Goal: Task Accomplishment & Management: Manage account settings

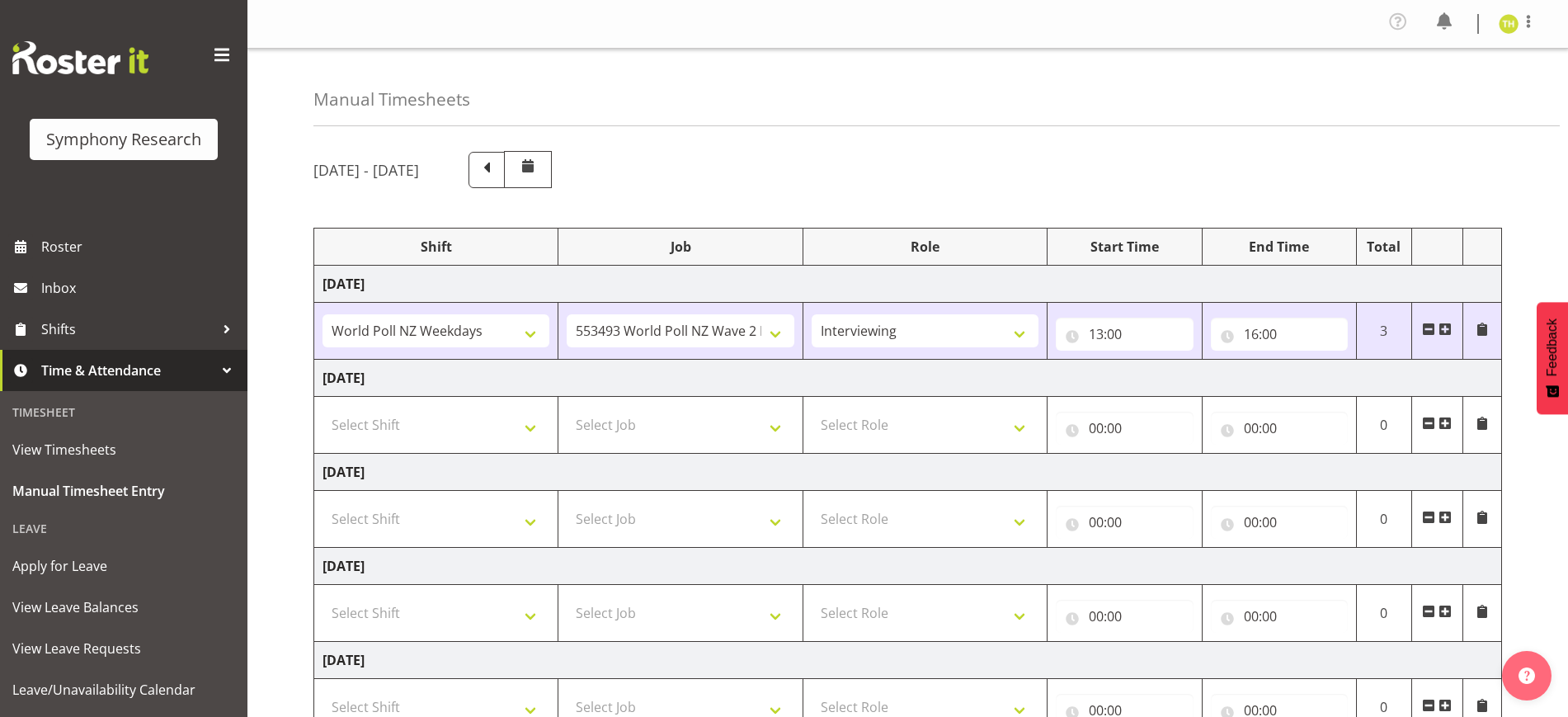
select select "41604"
select select "10527"
select select "47"
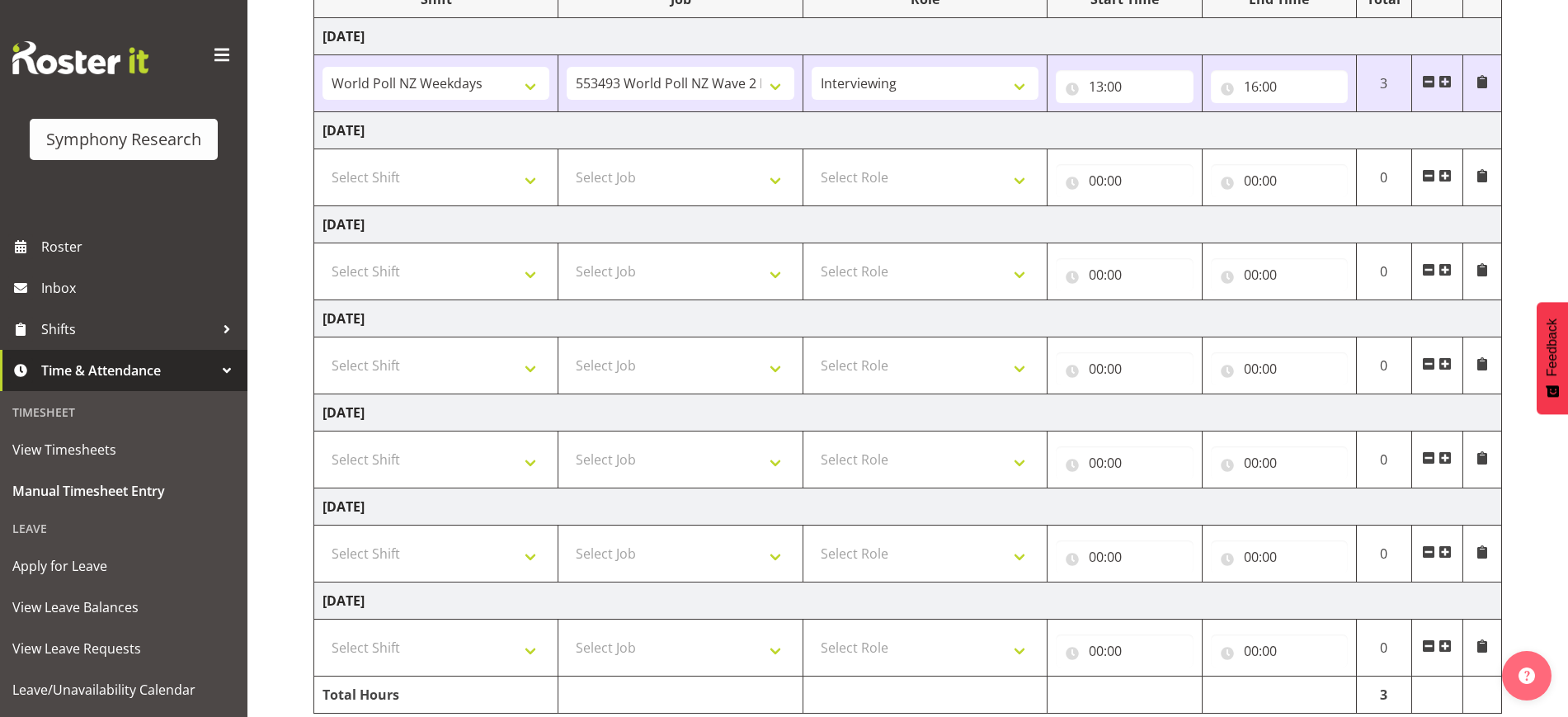
scroll to position [212, 0]
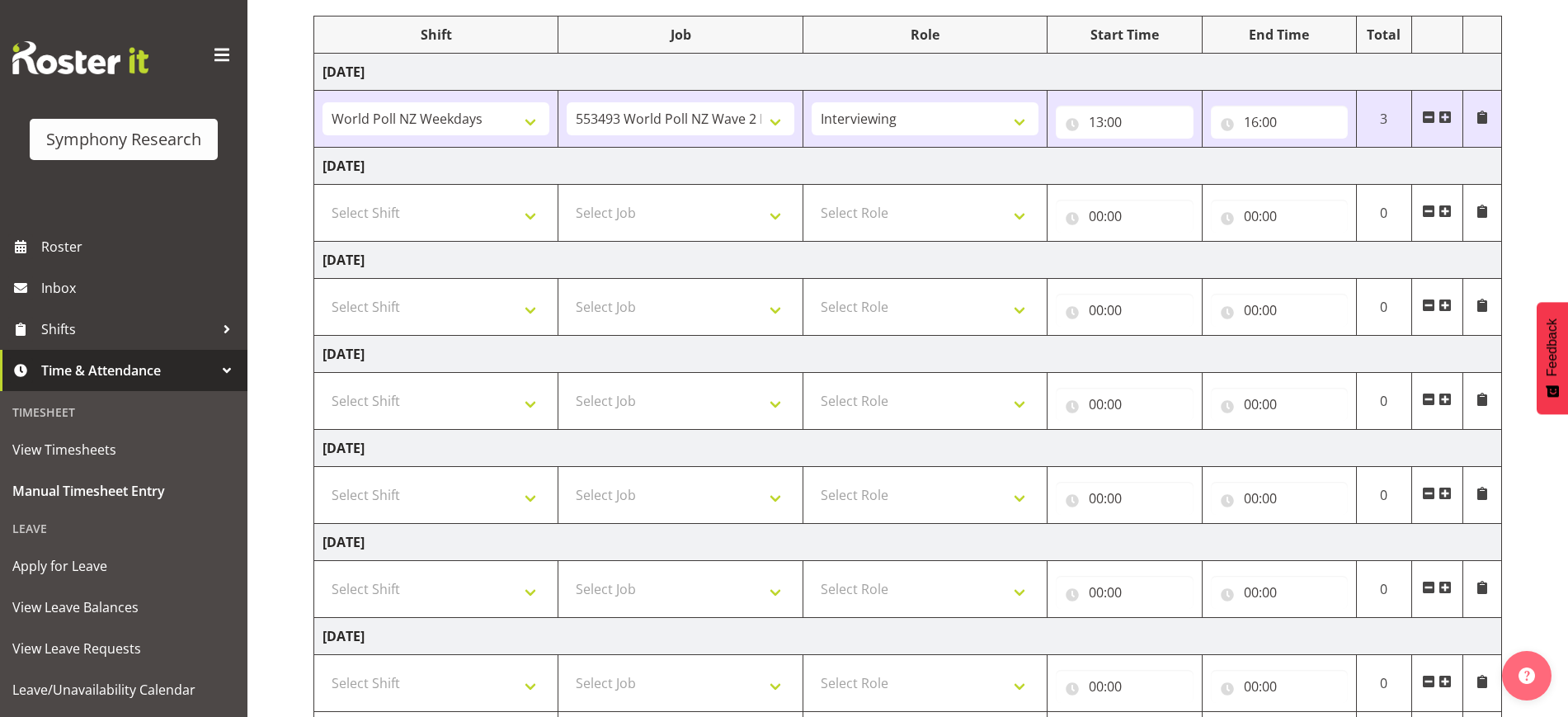
click at [1445, 115] on span at bounding box center [1445, 117] width 13 height 13
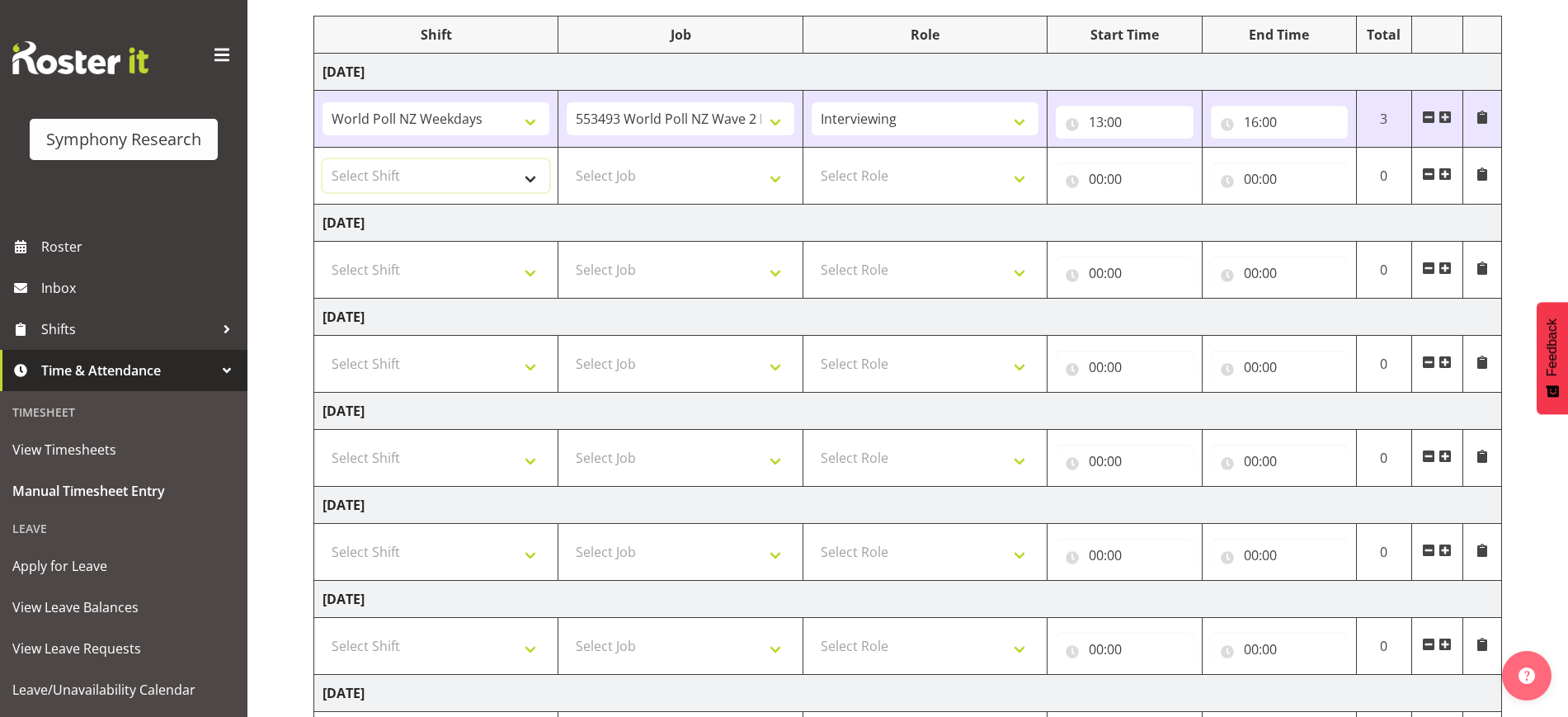
click at [447, 170] on select "Select Shift !!Weekend Residential (Roster IT Shift Label) *Business 9/10am ~ 4…" at bounding box center [436, 175] width 227 height 33
select select "41604"
click at [322, 159] on select "Select Shift !!Weekend Residential (Roster IT Shift Label) *Business 9/10am ~ 4…" at bounding box center [436, 175] width 227 height 33
click at [682, 176] on select "Select Job 550060 IF Admin 553492 World Poll Aus Wave 2 Main 2025 553493 World …" at bounding box center [680, 175] width 227 height 33
select select "10527"
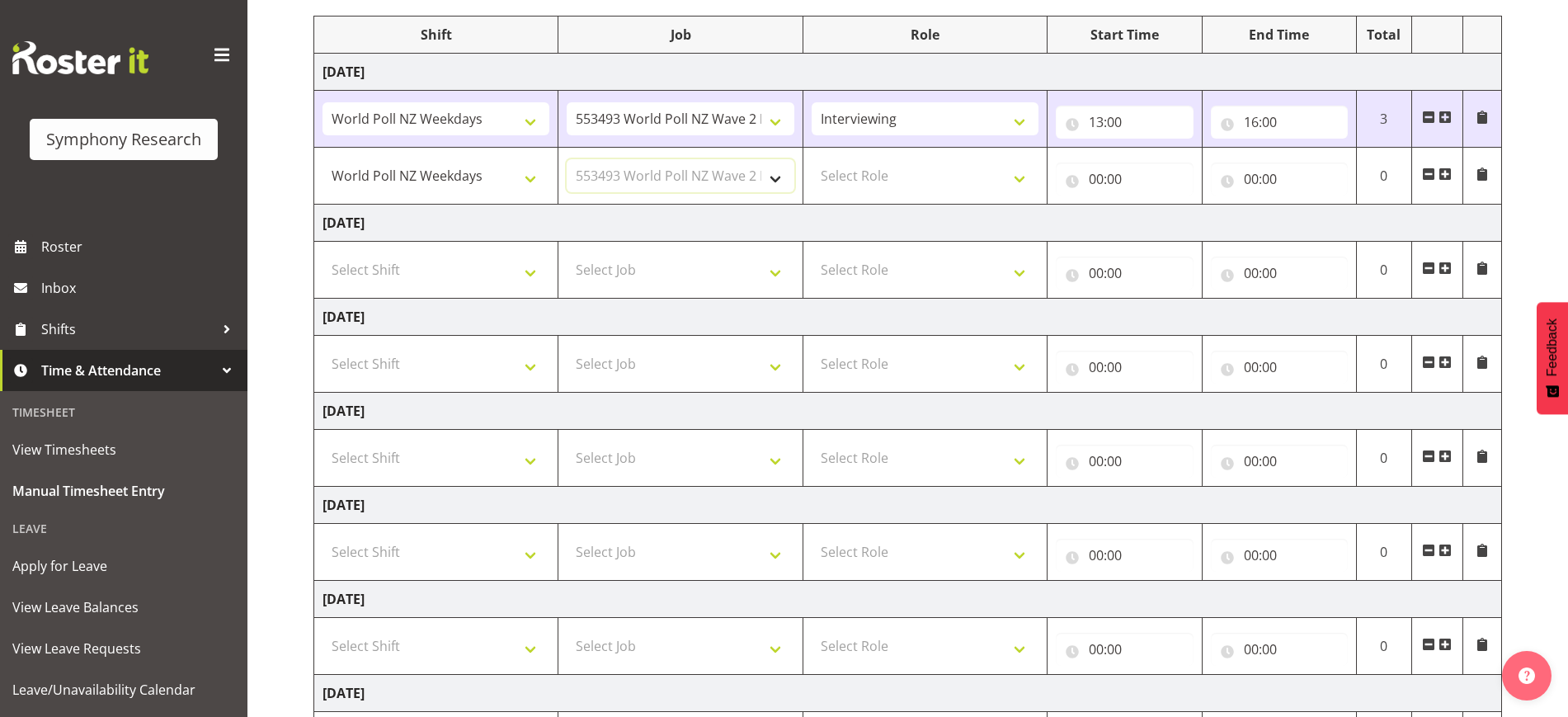
click at [567, 159] on select "Select Job 550060 IF Admin 553492 World Poll Aus Wave 2 Main 2025 553493 World …" at bounding box center [680, 175] width 227 height 33
click at [900, 176] on select "Select Role Briefing Interviewing" at bounding box center [925, 175] width 227 height 33
select select "47"
click at [811, 159] on select "Select Role Briefing Interviewing" at bounding box center [925, 175] width 227 height 33
click at [1128, 179] on input "00:00" at bounding box center [1124, 179] width 137 height 33
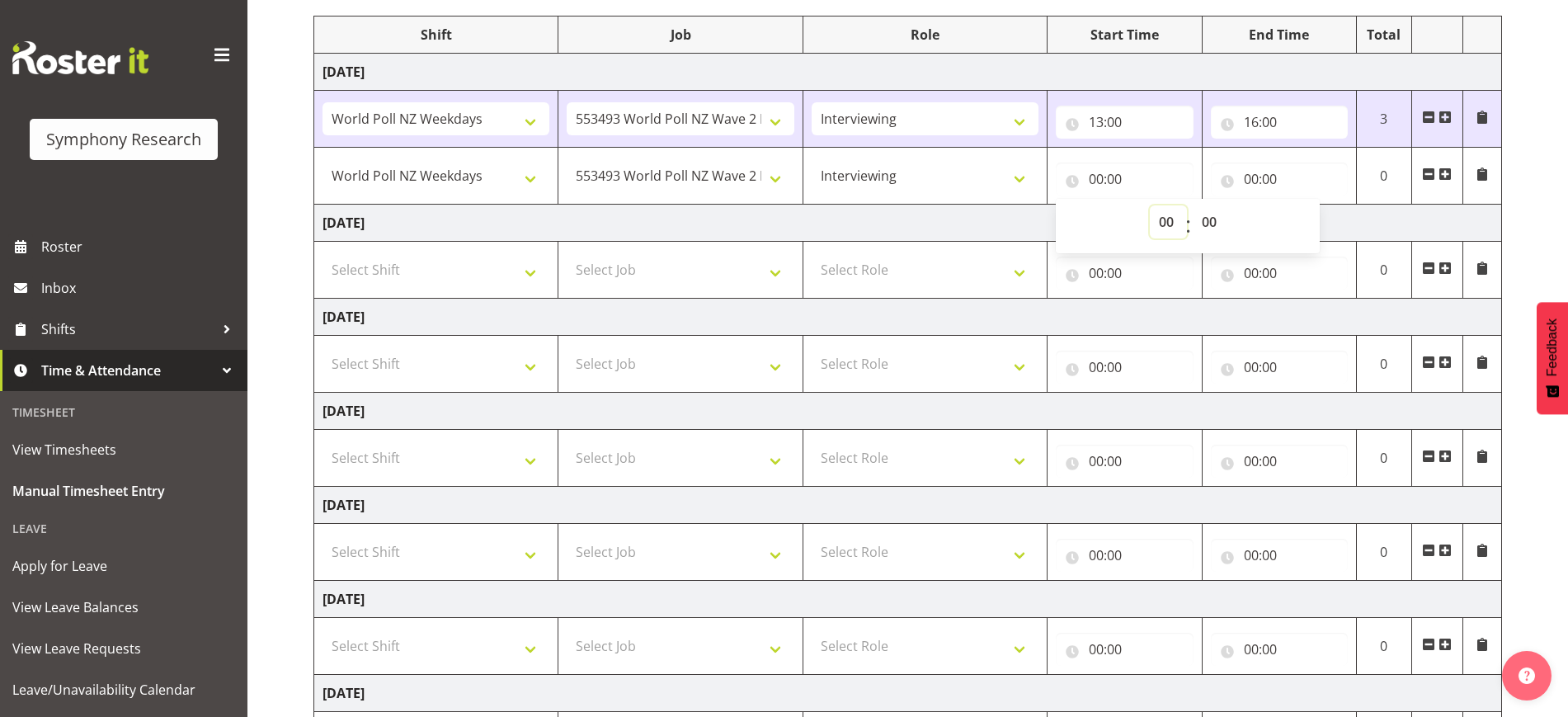
click at [1162, 214] on select "00 01 02 03 04 05 06 07 08 09 10 11 12 13 14 15 16 17 18 19 20 21 22 23" at bounding box center [1168, 222] width 37 height 33
select select "17"
click at [1150, 206] on select "00 01 02 03 04 05 06 07 08 09 10 11 12 13 14 15 16 17 18 19 20 21 22 23" at bounding box center [1168, 222] width 37 height 33
type input "17:00"
click at [1270, 171] on input "00:00" at bounding box center [1279, 179] width 137 height 33
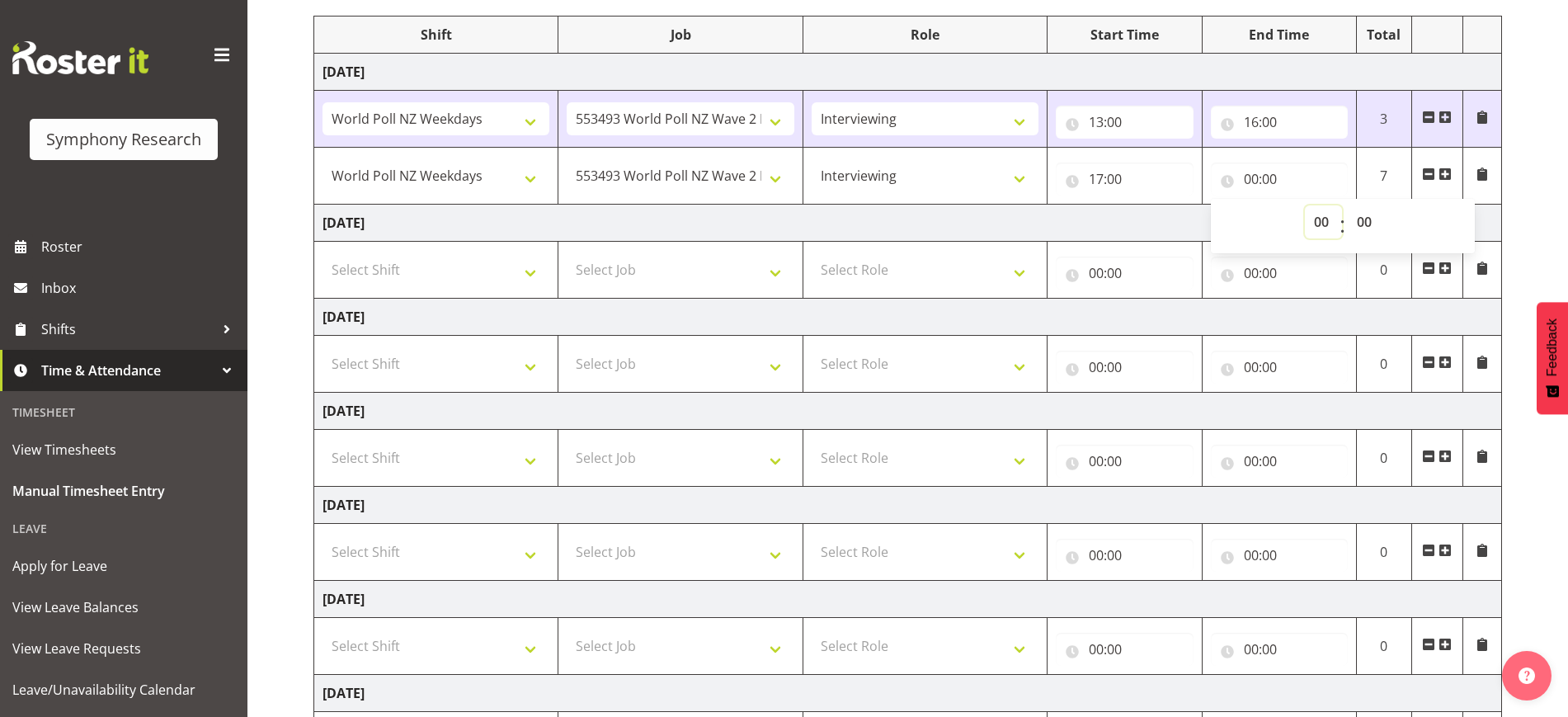
click at [1323, 217] on select "00 01 02 03 04 05 06 07 08 09 10 11 12 13 14 15 16 17 18 19 20 21 22 23" at bounding box center [1323, 222] width 37 height 33
select select "21"
click at [1305, 206] on select "00 01 02 03 04 05 06 07 08 09 10 11 12 13 14 15 16 17 18 19 20 21 22 23" at bounding box center [1323, 222] width 37 height 33
type input "21:00"
click at [1118, 221] on td "[DATE]" at bounding box center [908, 223] width 1188 height 37
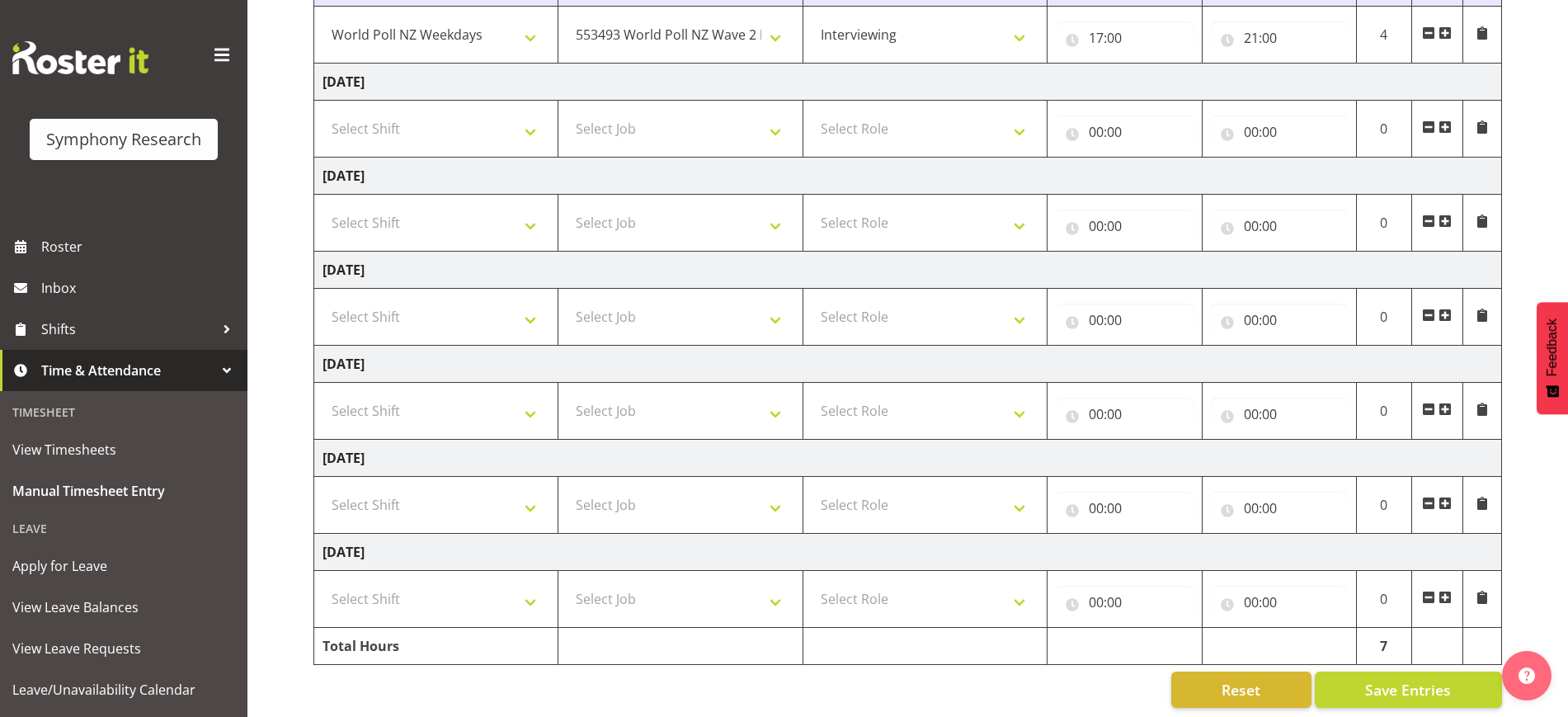
scroll to position [372, 0]
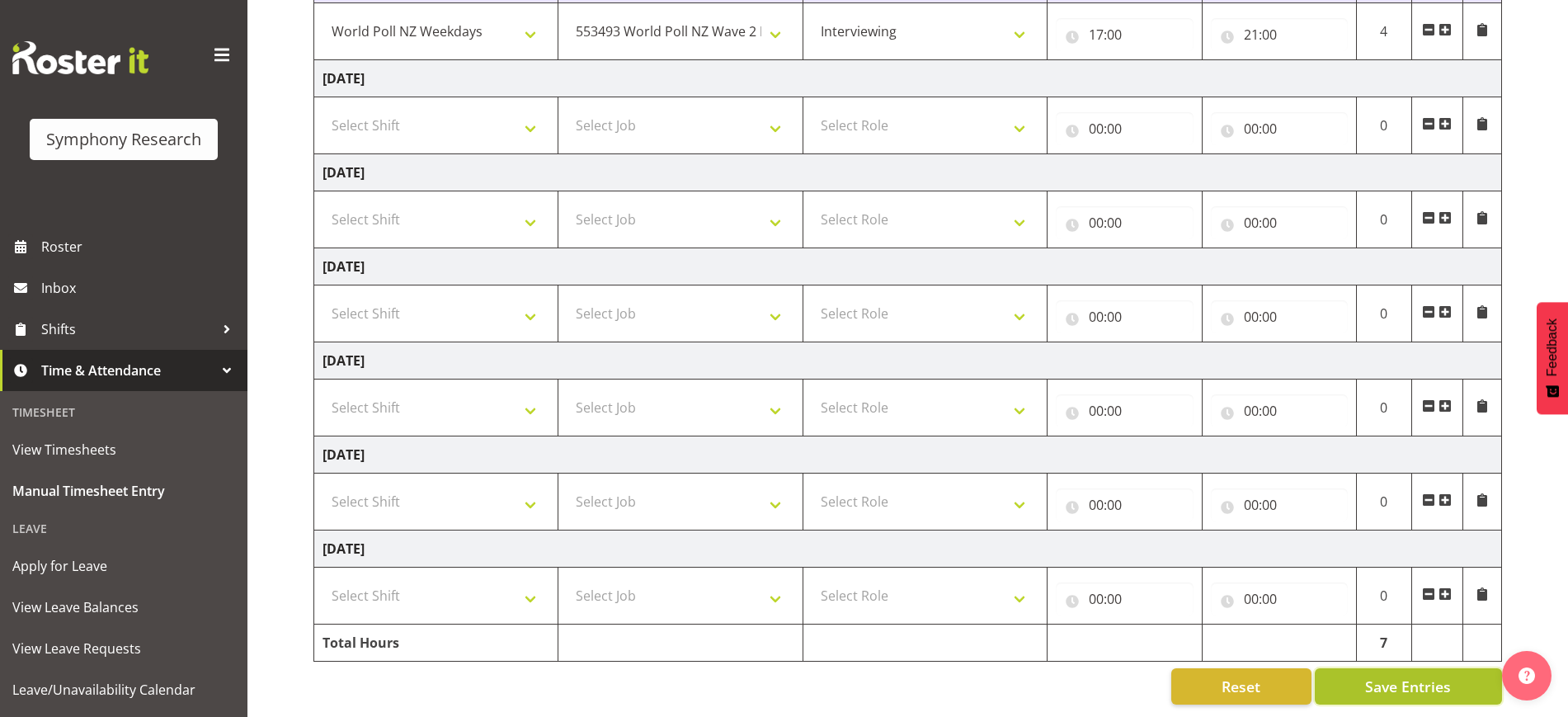
click at [1403, 675] on span "Save Entries" at bounding box center [1407, 686] width 86 height 21
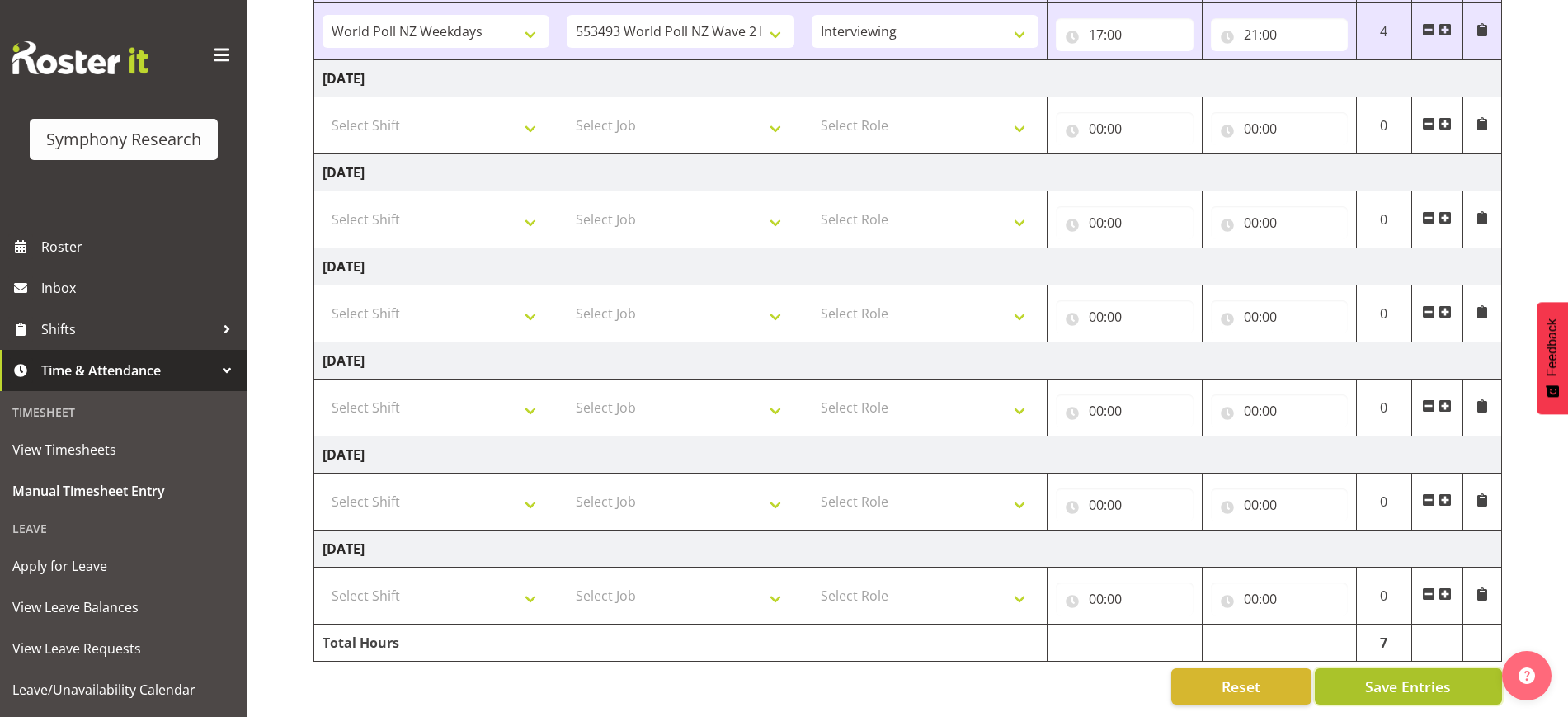
click at [1383, 675] on span "Save Entries" at bounding box center [1407, 686] width 86 height 21
